Goal: Task Accomplishment & Management: Manage account settings

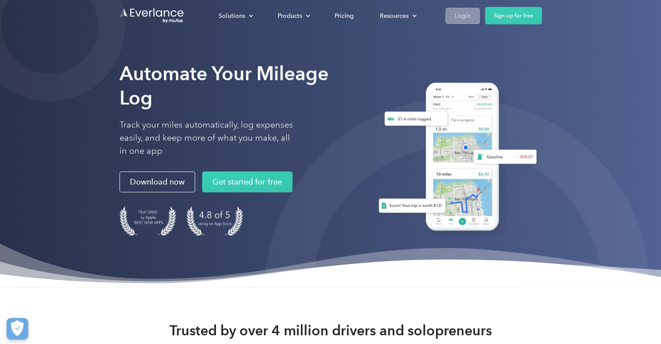
click at [468, 12] on div "Login" at bounding box center [463, 15] width 16 height 11
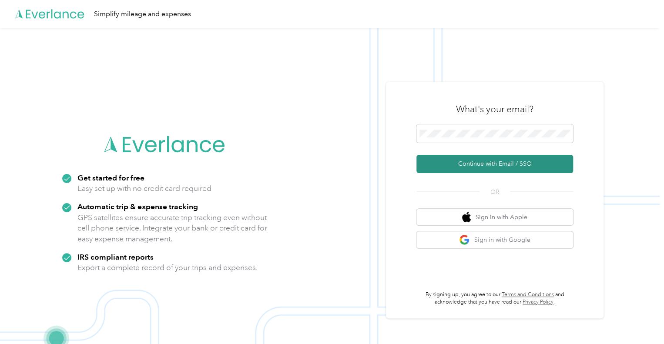
click at [492, 163] on button "Continue with Email / SSO" at bounding box center [494, 164] width 157 height 18
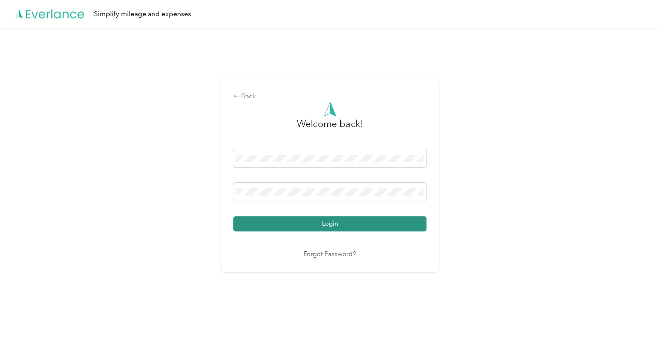
click at [329, 226] on button "Login" at bounding box center [329, 223] width 193 height 15
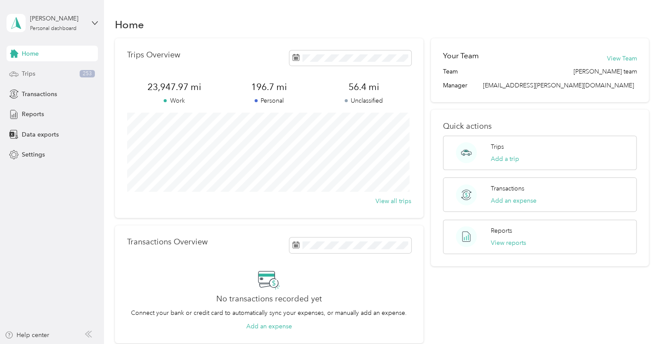
click at [24, 70] on span "Trips" at bounding box center [28, 73] width 13 height 9
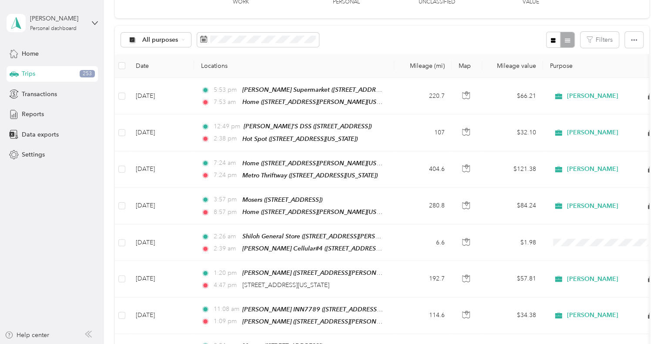
scroll to position [70, 0]
